Goal: Information Seeking & Learning: Learn about a topic

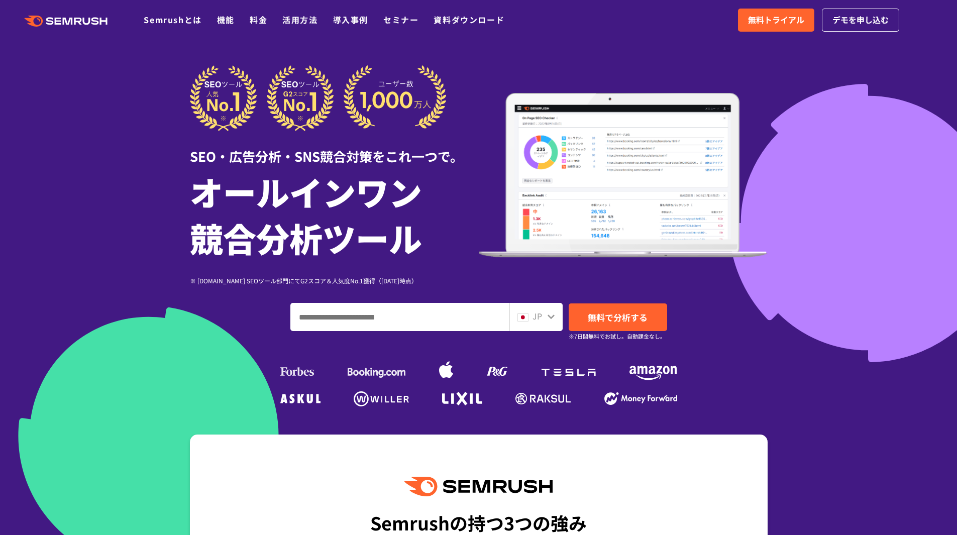
paste input "**********"
click at [460, 320] on input "**********" at bounding box center [399, 316] width 217 height 27
type input "**********"
click at [628, 315] on span "無料で分析する" at bounding box center [618, 317] width 60 height 13
